Goal: Find specific page/section: Find specific page/section

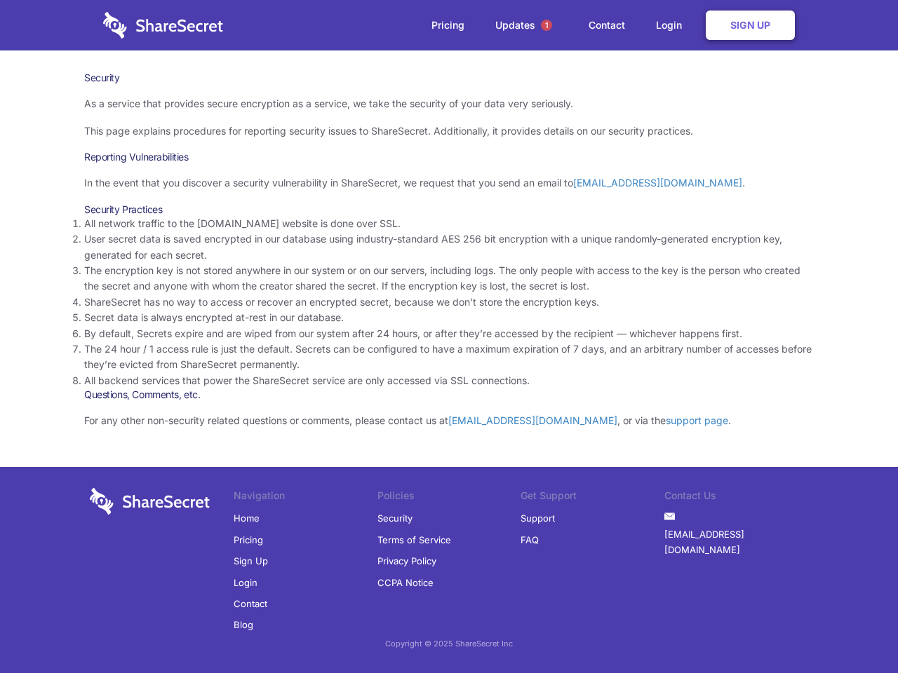
click at [449, 337] on li "By default, Secrets expire and are wiped from our system after 24 hours, or aft…" at bounding box center [448, 333] width 729 height 15
click at [546, 25] on span "1" at bounding box center [546, 25] width 11 height 11
